Goal: Information Seeking & Learning: Check status

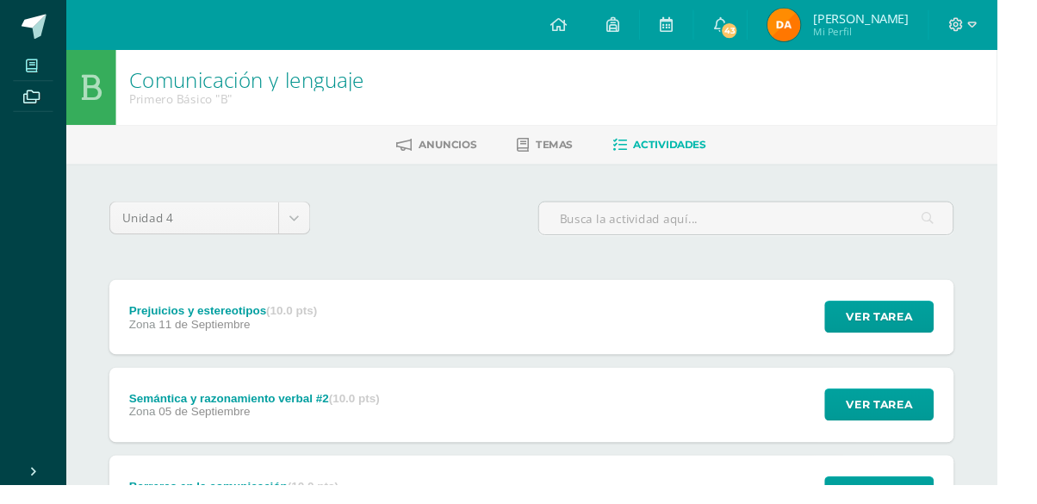
click at [14, 73] on span at bounding box center [33, 67] width 39 height 23
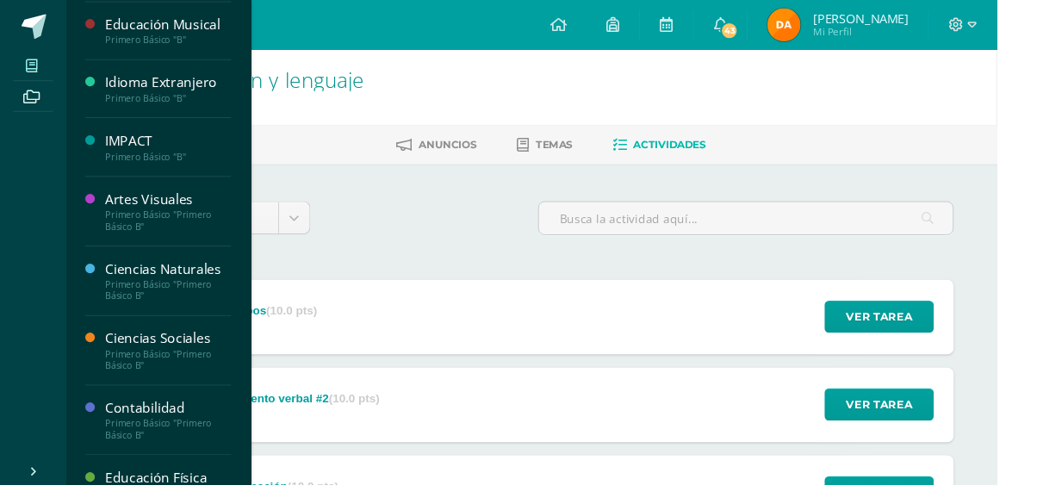
scroll to position [77, 0]
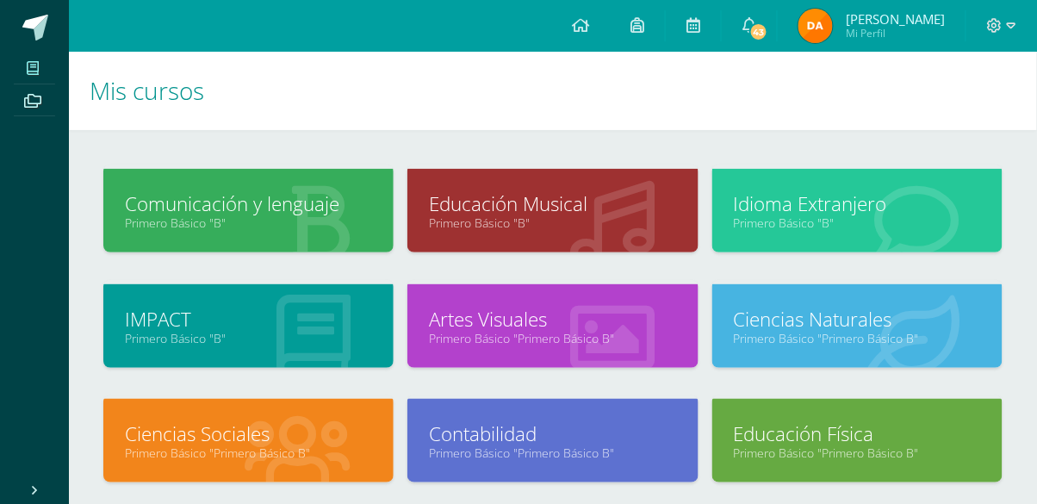
click at [16, 75] on span at bounding box center [33, 67] width 39 height 23
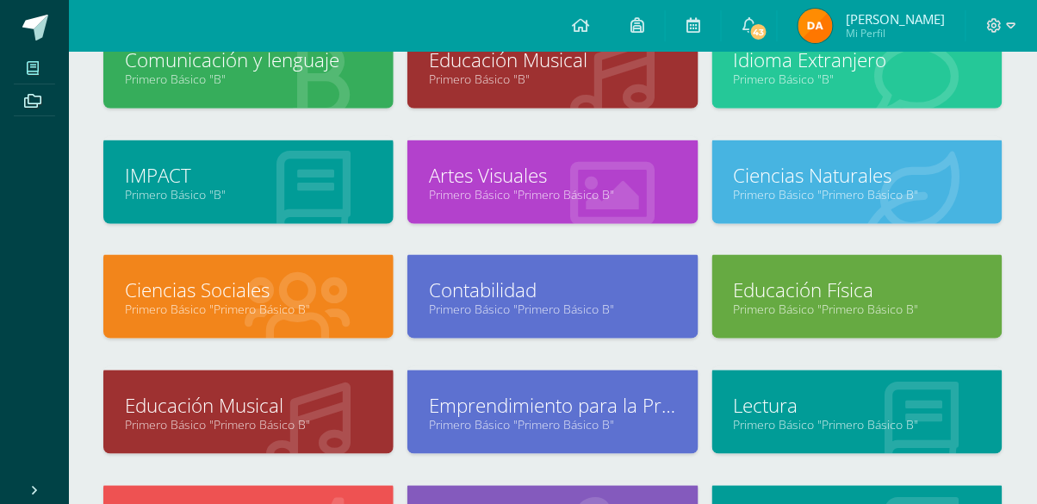
click at [188, 190] on link "Primero Básico "B"" at bounding box center [248, 194] width 247 height 16
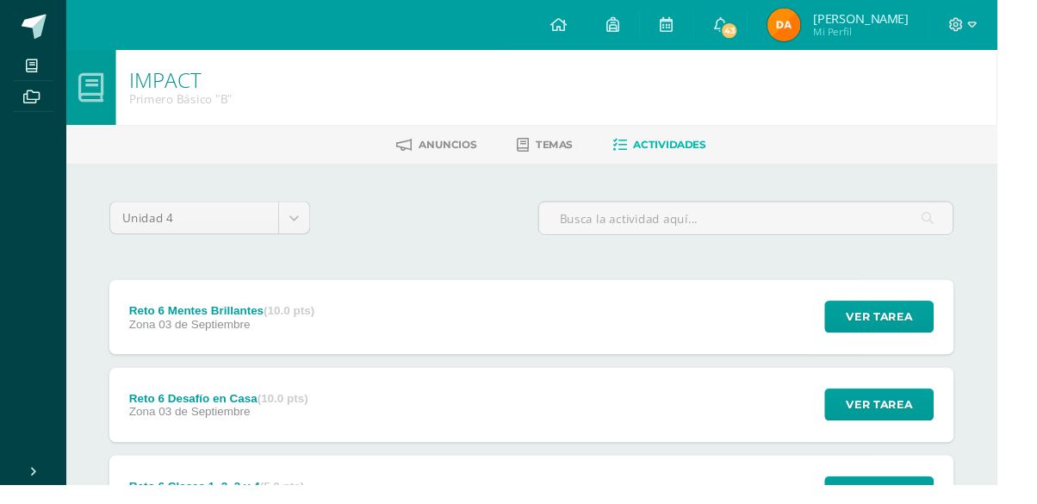
click at [944, 40] on span "Mi Perfil" at bounding box center [895, 33] width 99 height 15
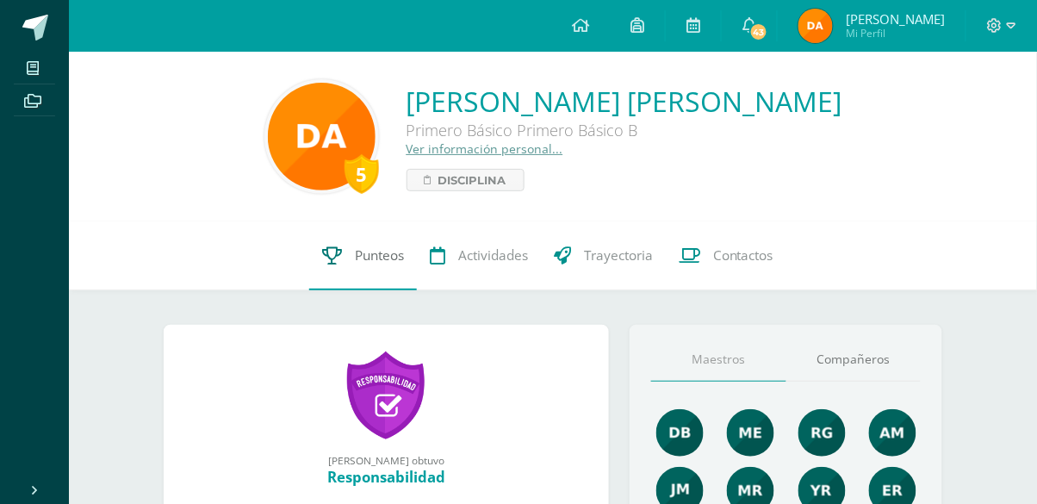
click at [359, 276] on link "Punteos" at bounding box center [363, 255] width 108 height 69
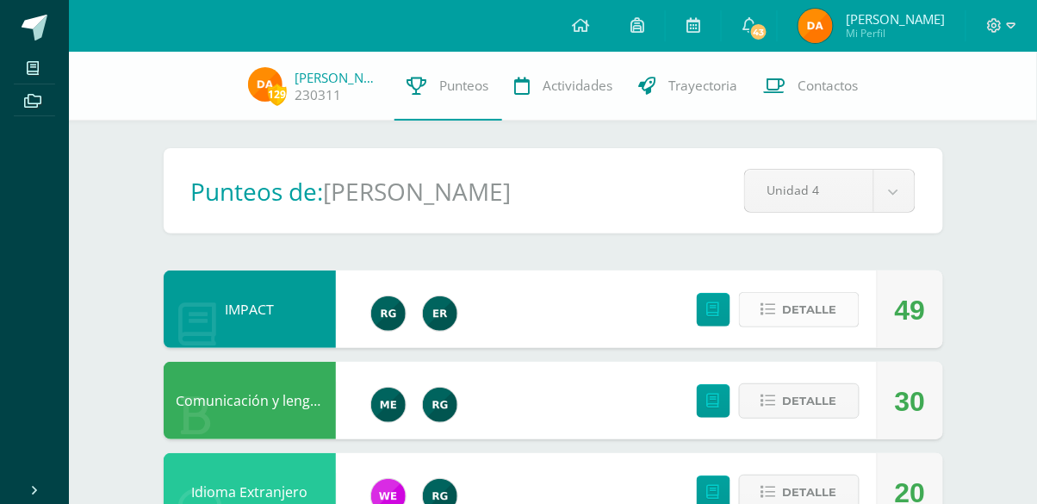
click at [790, 327] on button "Detalle" at bounding box center [799, 309] width 121 height 35
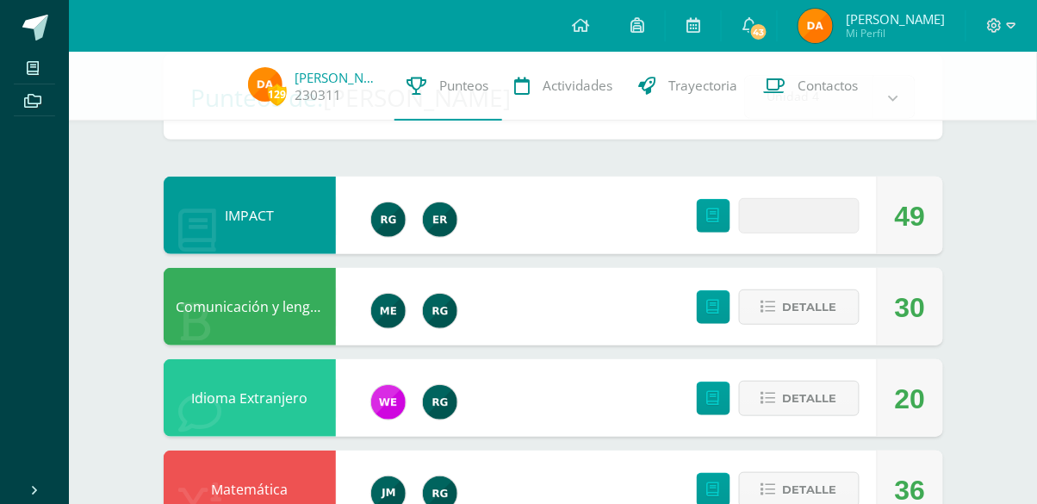
scroll to position [121, 0]
